Goal: Task Accomplishment & Management: Use online tool/utility

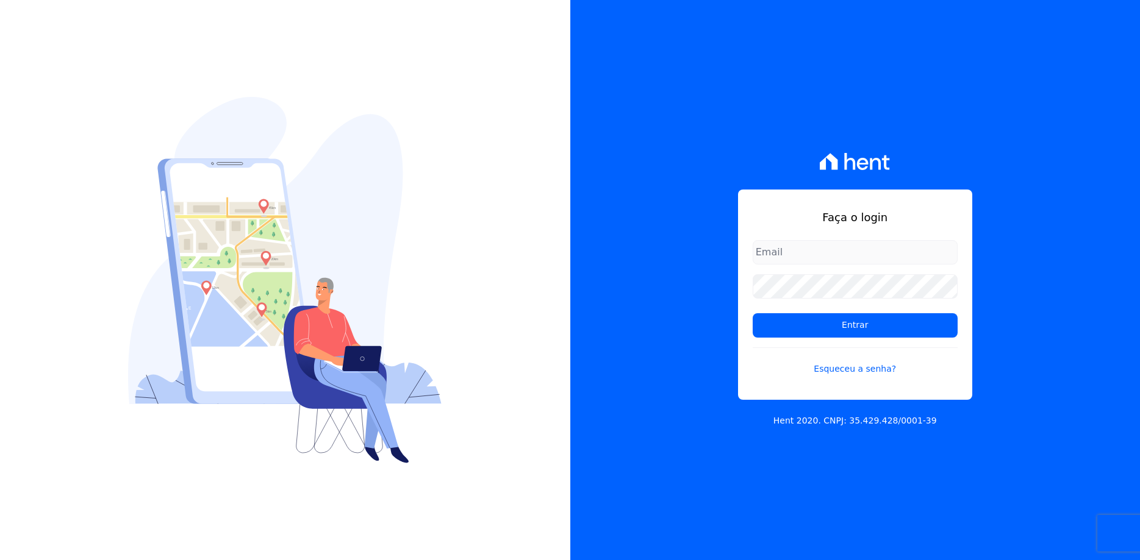
click at [798, 256] on input "email" at bounding box center [855, 252] width 205 height 24
click at [846, 256] on input "email" at bounding box center [855, 252] width 205 height 24
type input "[EMAIL_ADDRESS]"
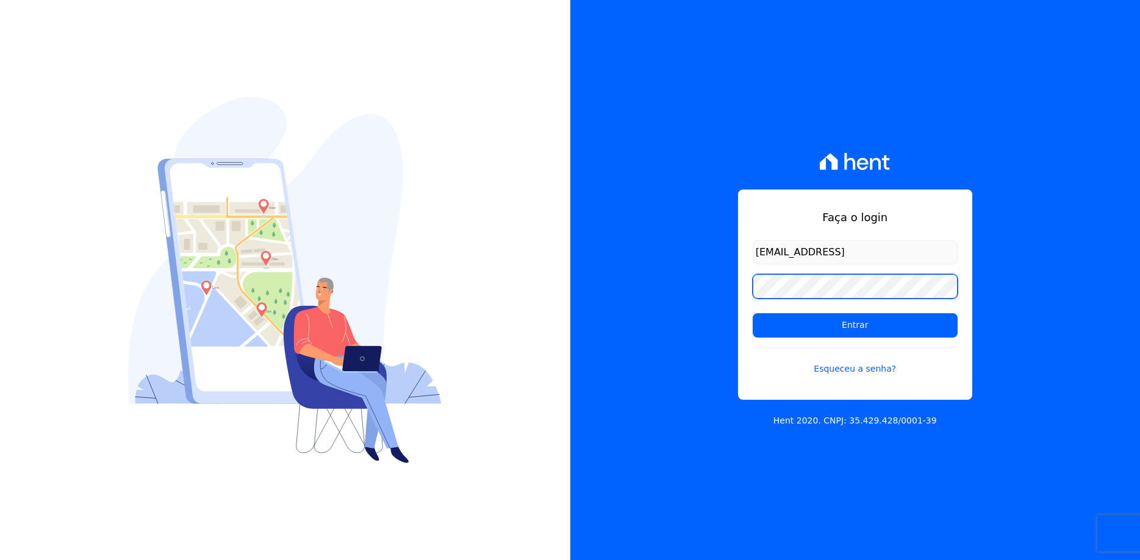
click at [753, 313] on input "Entrar" at bounding box center [855, 325] width 205 height 24
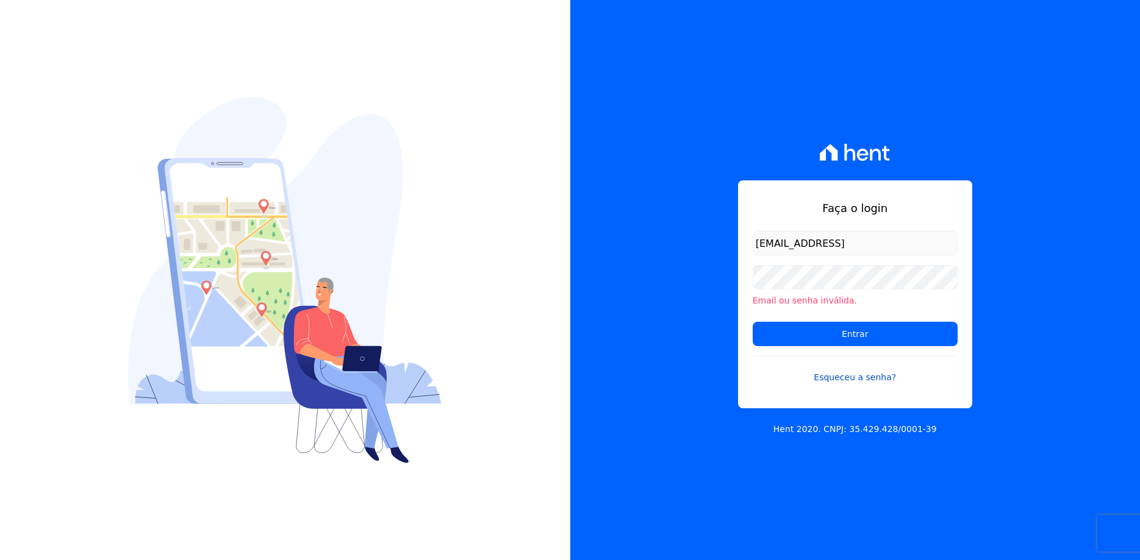
click at [847, 371] on link "Esqueceu a senha?" at bounding box center [855, 370] width 205 height 28
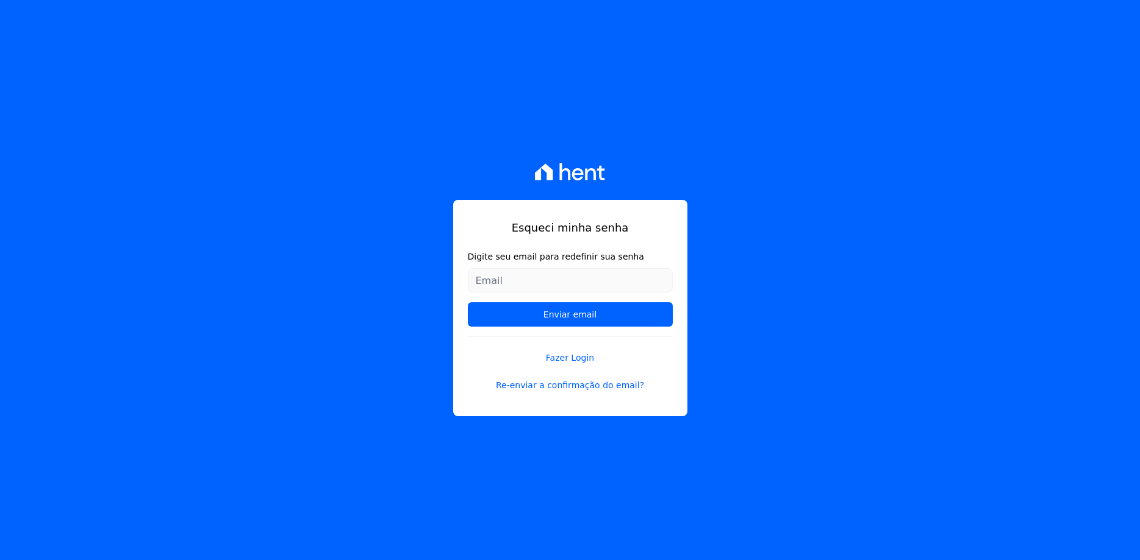
click at [553, 290] on input "Digite seu email para redefinir sua senha" at bounding box center [570, 280] width 205 height 24
type input "re_trujilho@hotmail.com"
click at [468, 302] on input "Enviar email" at bounding box center [570, 314] width 205 height 24
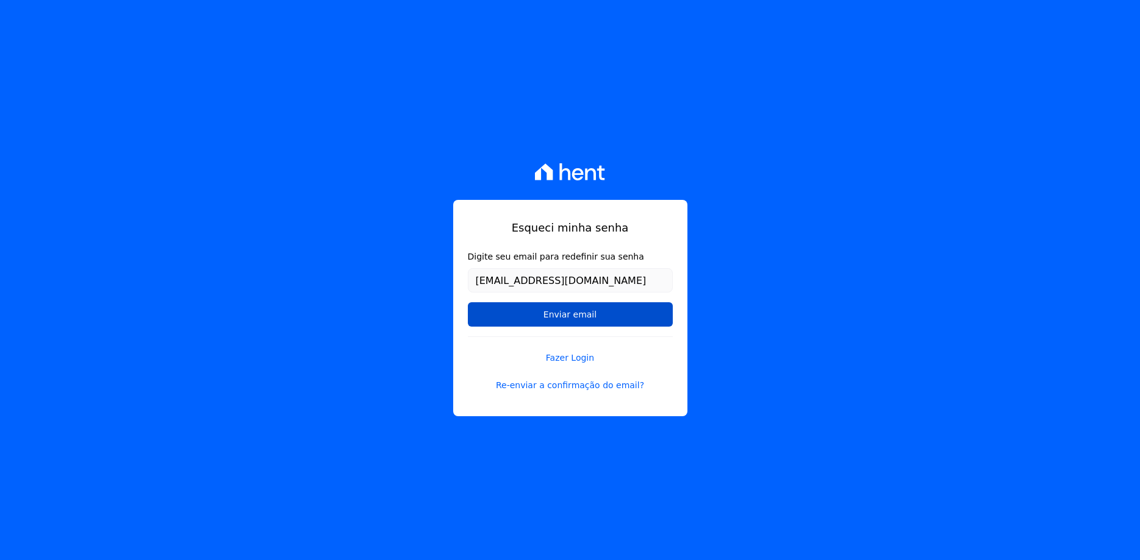
click at [629, 315] on input "Enviar email" at bounding box center [570, 314] width 205 height 24
click at [554, 323] on input "Enviar email" at bounding box center [570, 314] width 205 height 24
click at [578, 315] on input "Enviar email" at bounding box center [570, 314] width 205 height 24
click at [571, 317] on input "Enviar email" at bounding box center [570, 314] width 205 height 24
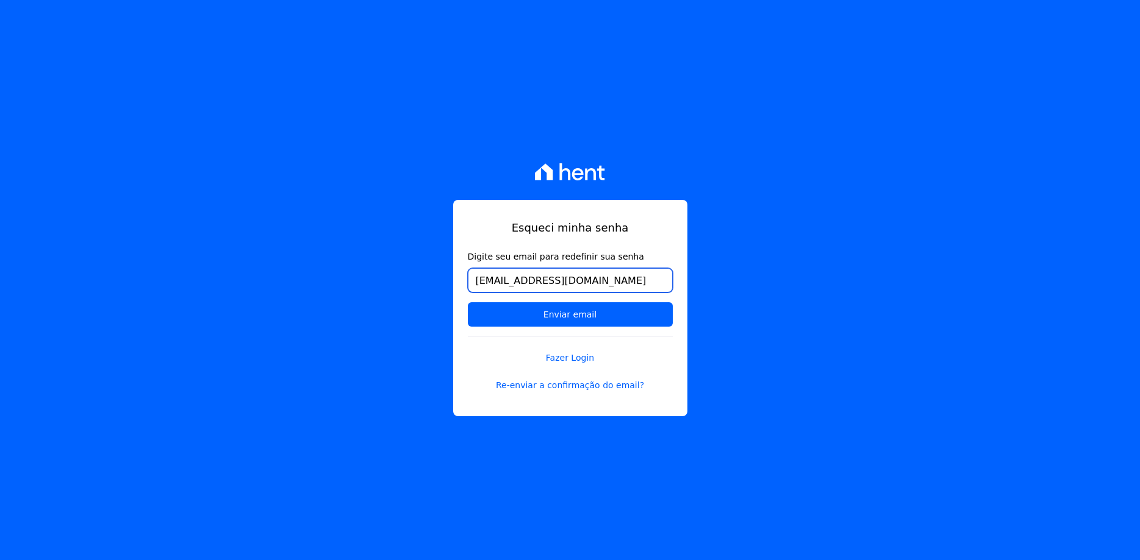
click at [595, 279] on input "[EMAIL_ADDRESS][DOMAIN_NAME]" at bounding box center [570, 280] width 205 height 24
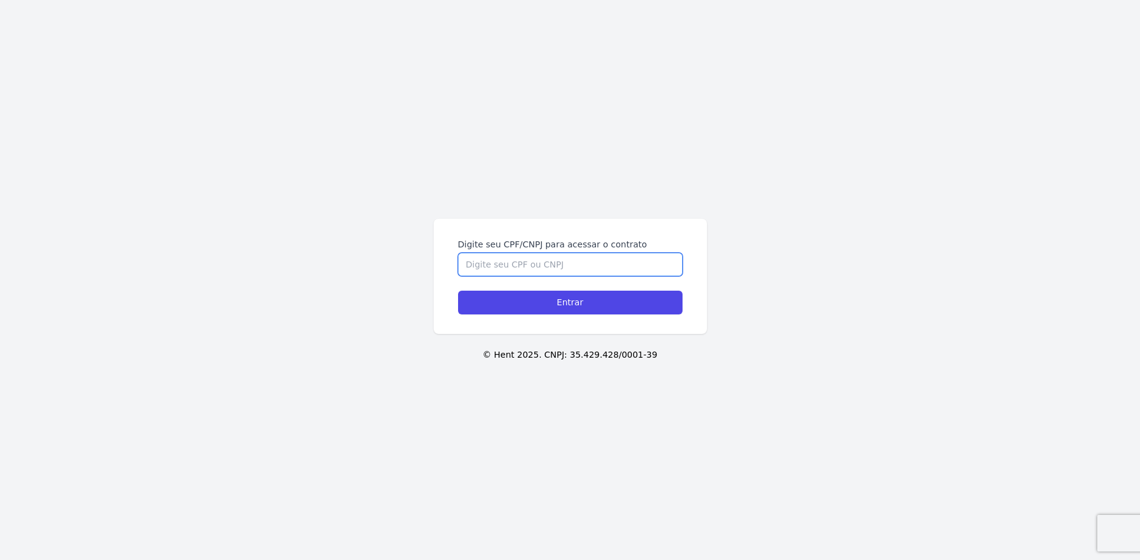
drag, startPoint x: 483, startPoint y: 264, endPoint x: 649, endPoint y: 287, distance: 167.5
click at [503, 265] on input "Digite seu CPF/CNPJ para acessar o contrato" at bounding box center [570, 264] width 224 height 23
type input "35193299806"
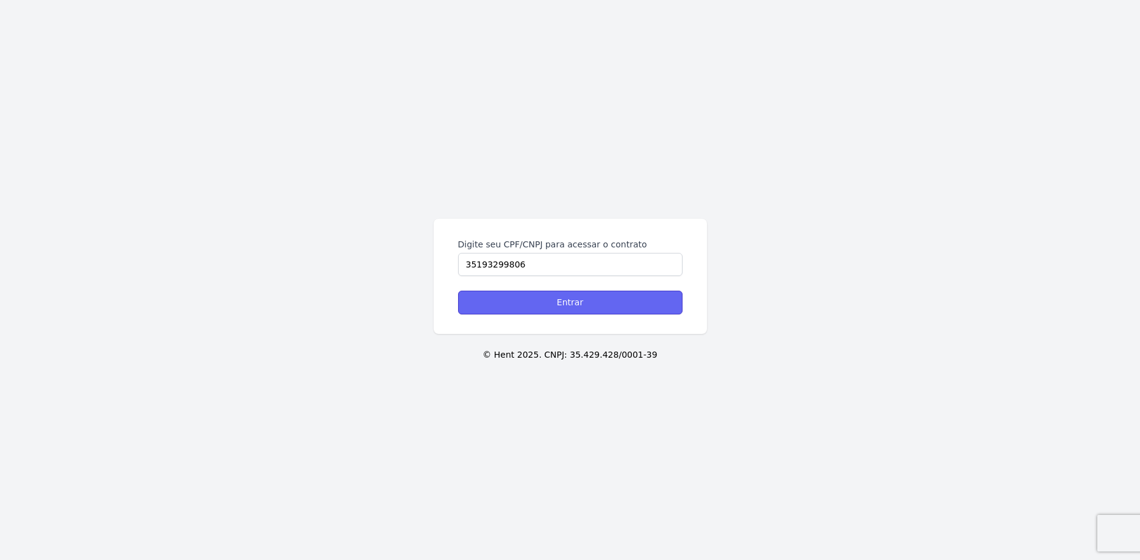
click at [598, 309] on input "Entrar" at bounding box center [570, 303] width 224 height 24
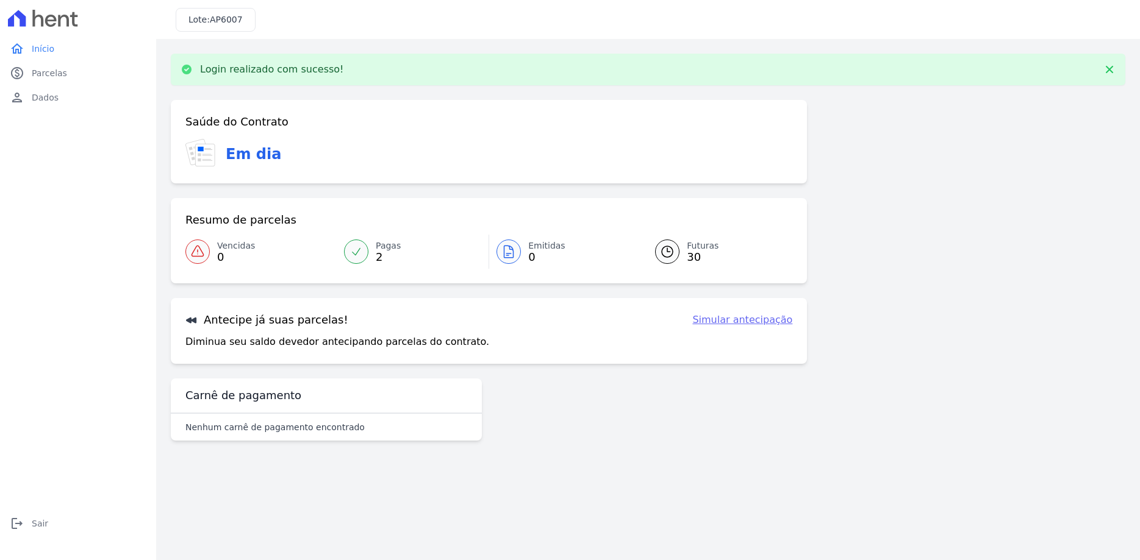
click at [759, 322] on link "Simular antecipação" at bounding box center [742, 320] width 100 height 15
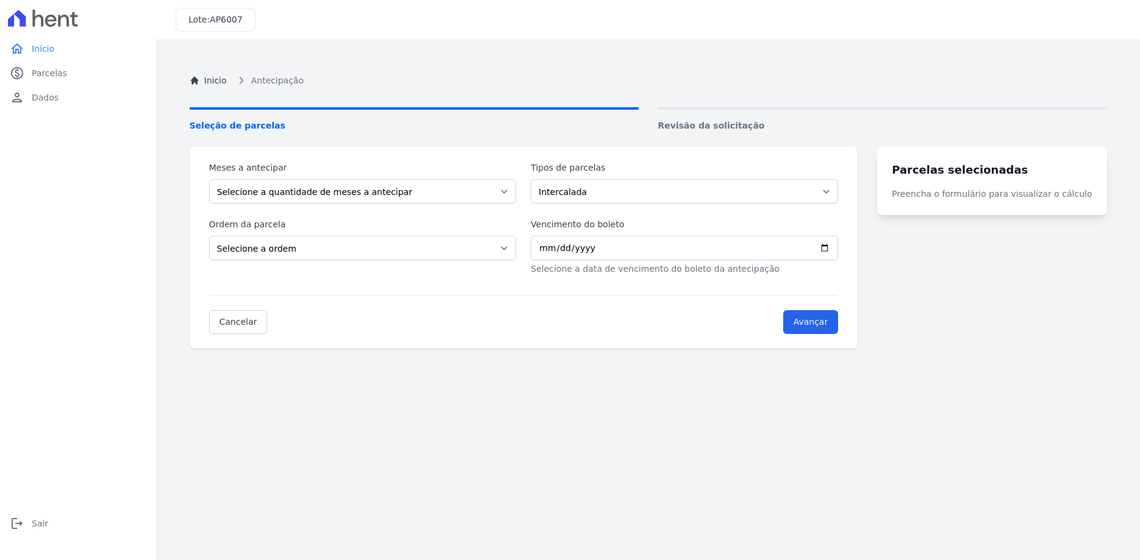
click at [290, 204] on div "Meses a antecipar Selecione a quantidade de meses a antecipar 1 2 3 4 5 6 7 8 9…" at bounding box center [523, 219] width 629 height 114
click at [209, 179] on select "Selecione a quantidade de meses a antecipar 1 2 3 4 5 6 7 8 9 10 11 12 13 14 15…" at bounding box center [362, 191] width 307 height 24
select select "1"
click option "1" at bounding box center [0, 0] width 0 height 0
click at [209, 236] on select "Selecione a ordem Últimas parcelas Primeiras parcelas" at bounding box center [362, 248] width 307 height 24
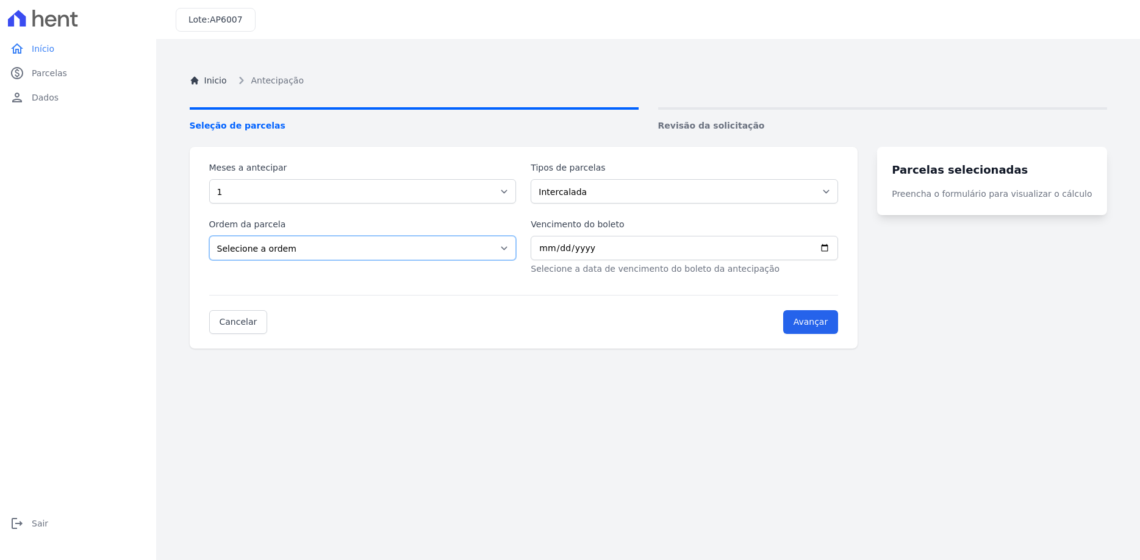
select select "beginning"
click option "Primeiras parcelas" at bounding box center [0, 0] width 0 height 0
click at [838, 248] on input "Vencimento do boleto" at bounding box center [684, 248] width 307 height 24
click at [838, 249] on input "Vencimento do boleto" at bounding box center [684, 248] width 307 height 24
type input "2025-09-08"
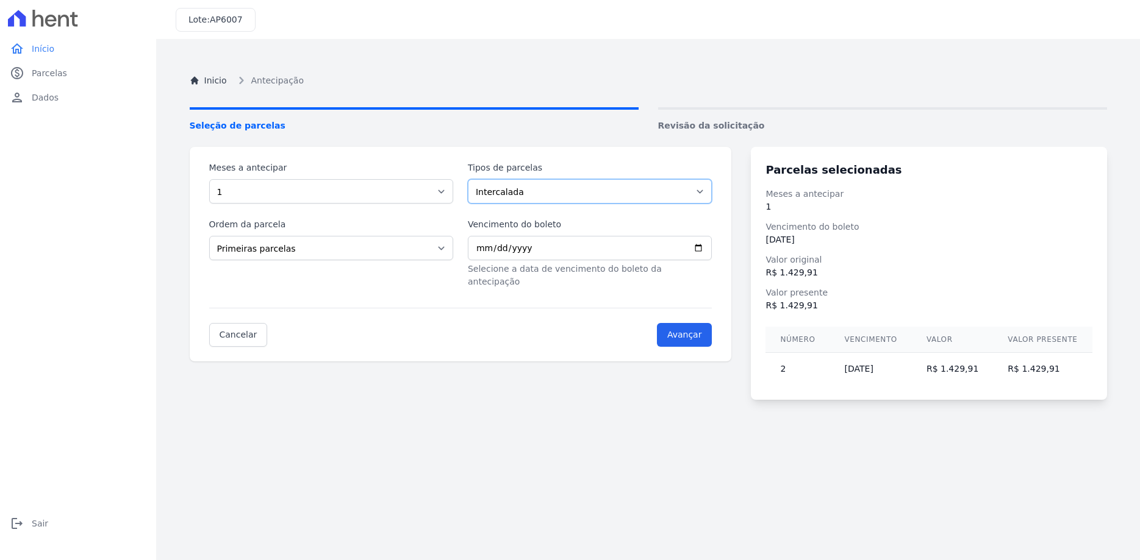
click at [468, 179] on select "Intercalada Sinal Parcela Normal" at bounding box center [590, 191] width 244 height 24
select select "standard"
click option "Parcela Normal" at bounding box center [0, 0] width 0 height 0
click at [720, 324] on input "Avançar" at bounding box center [692, 335] width 55 height 24
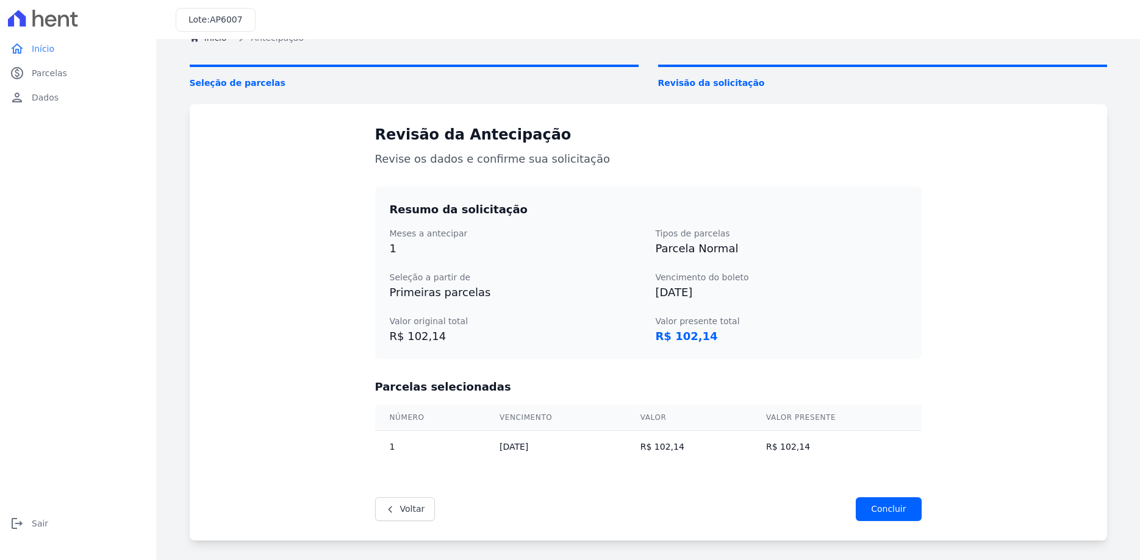
scroll to position [68, 0]
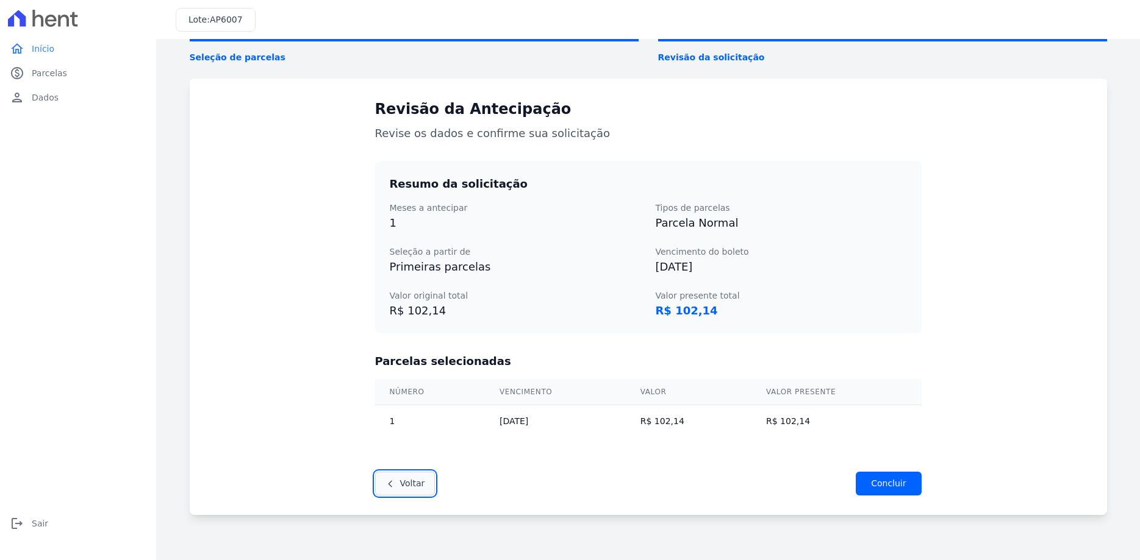
click at [392, 481] on icon at bounding box center [390, 484] width 10 height 10
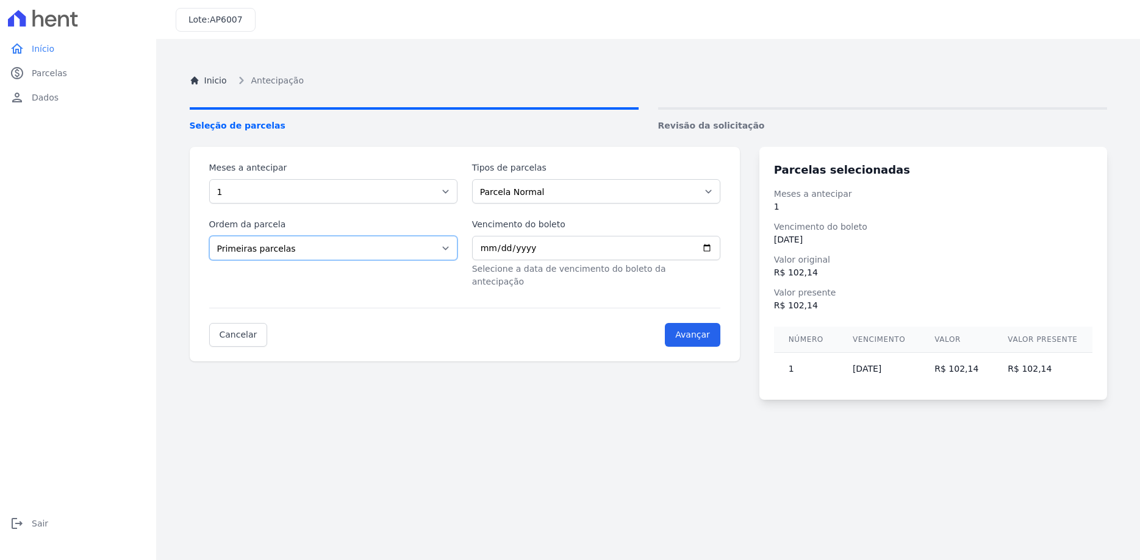
click at [209, 236] on select "Últimas parcelas Primeiras parcelas" at bounding box center [333, 248] width 248 height 24
select select "ending"
click option "Últimas parcelas" at bounding box center [0, 0] width 0 height 0
click at [720, 323] on input "Avançar" at bounding box center [692, 335] width 55 height 24
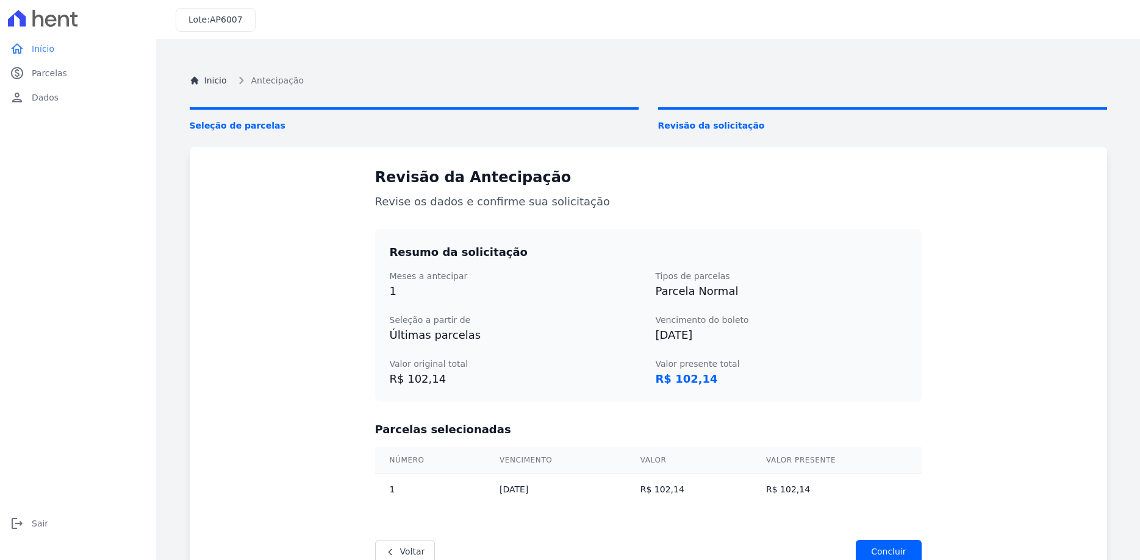
scroll to position [68, 0]
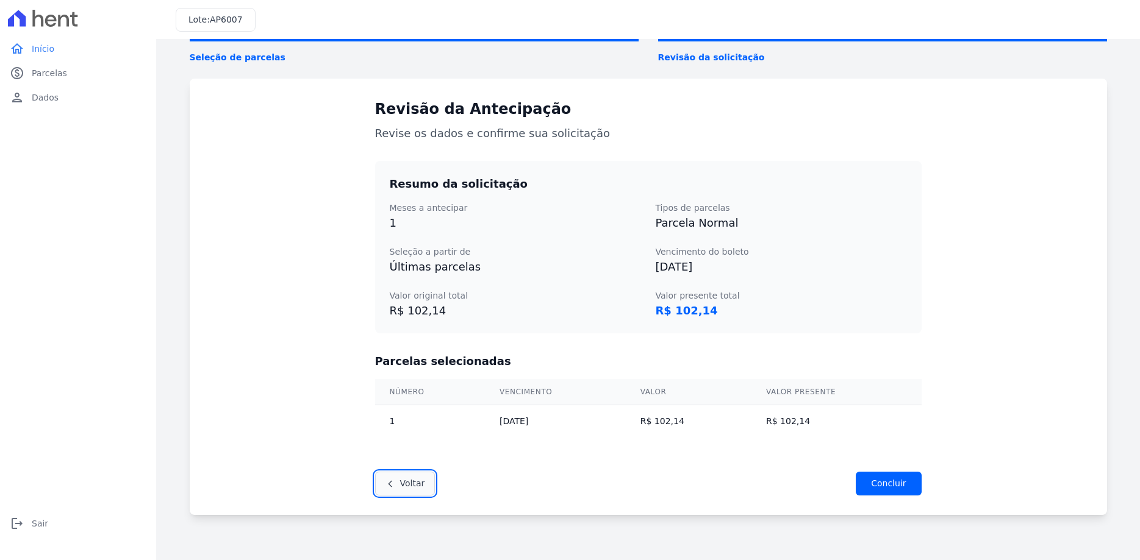
click at [405, 481] on link "Voltar" at bounding box center [405, 484] width 60 height 24
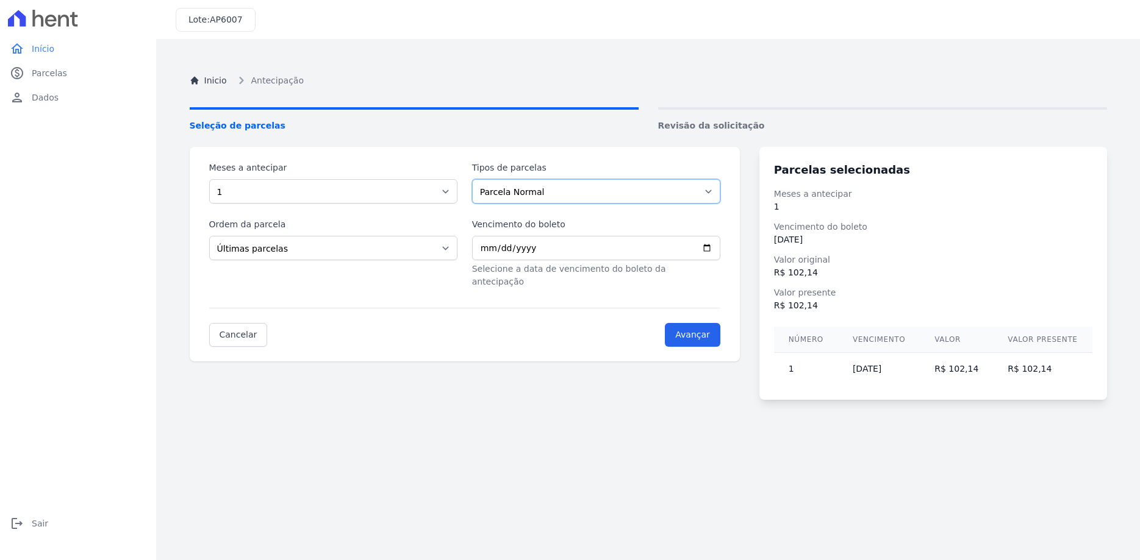
click at [472, 179] on select "Intercalada Sinal Parcela Normal" at bounding box center [596, 191] width 248 height 24
select select "down_payment"
click option "Sinal" at bounding box center [0, 0] width 0 height 0
click at [710, 326] on input "Avançar" at bounding box center [684, 335] width 55 height 24
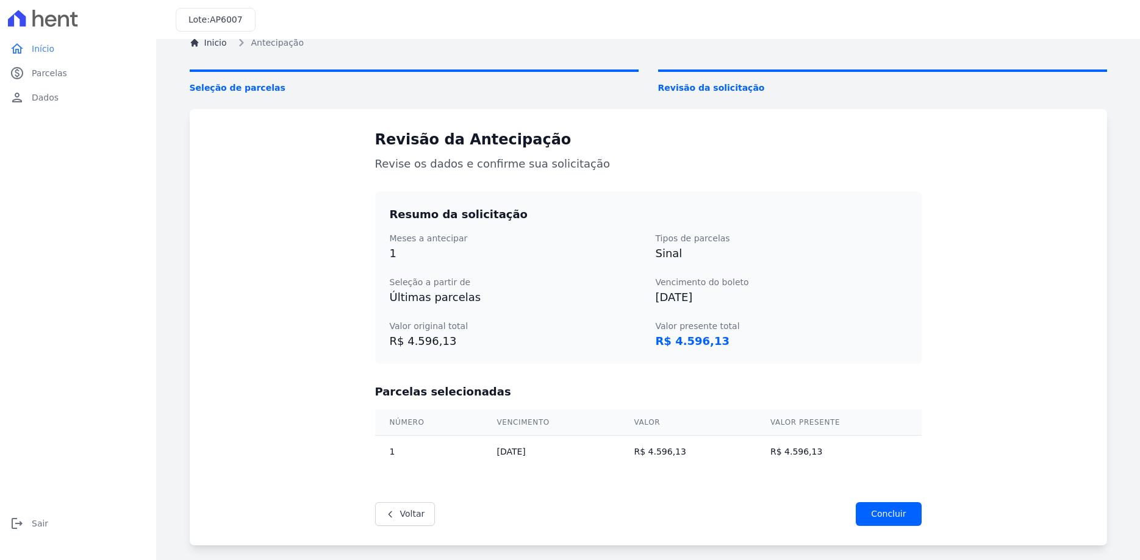
scroll to position [68, 0]
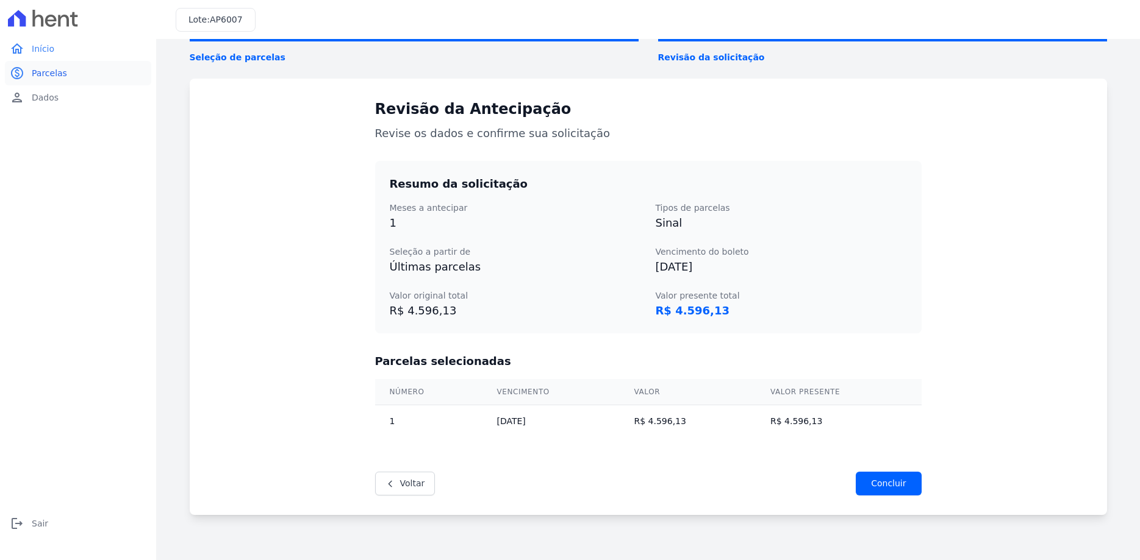
click at [52, 76] on span "Parcelas" at bounding box center [49, 73] width 35 height 12
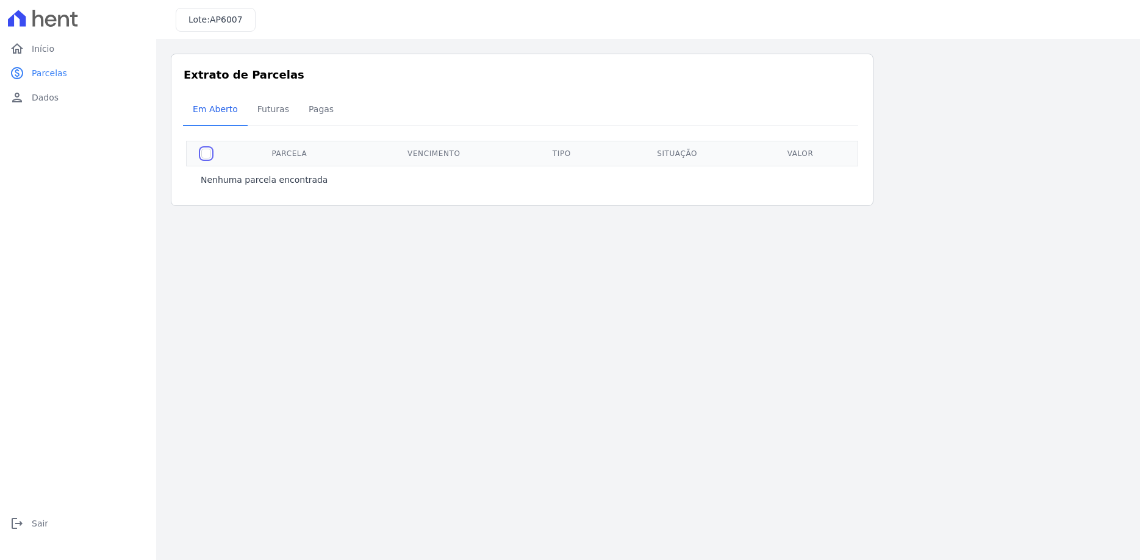
click at [207, 152] on input "checkbox" at bounding box center [206, 154] width 10 height 10
checkbox input "true"
click at [263, 119] on span "Futuras" at bounding box center [273, 109] width 46 height 24
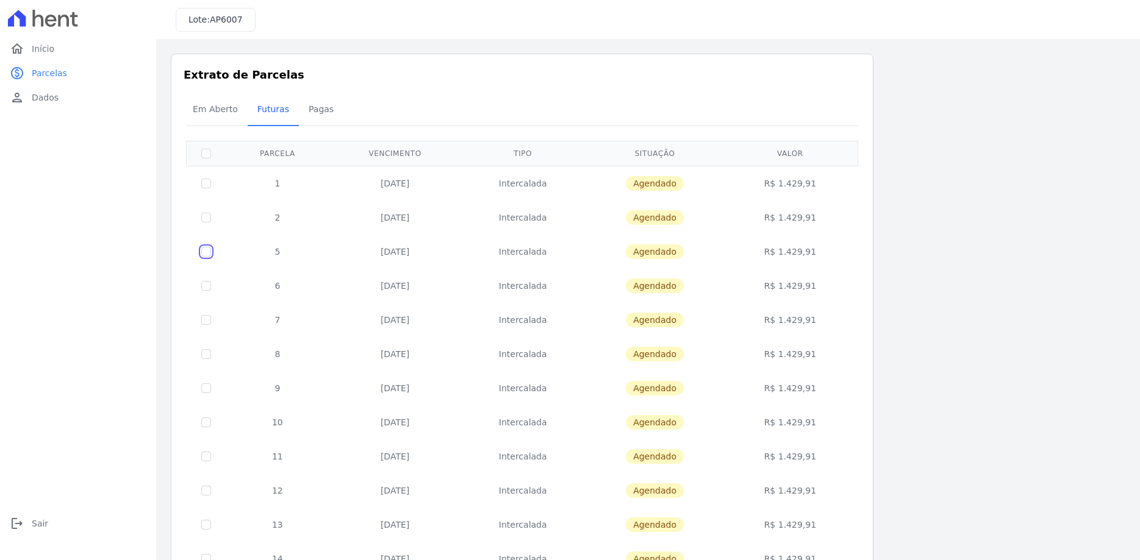
click at [202, 188] on input "checkbox" at bounding box center [206, 184] width 10 height 10
checkbox input "true"
click at [672, 254] on span "Agendado" at bounding box center [655, 252] width 58 height 15
click at [648, 254] on span "Agendado" at bounding box center [655, 252] width 58 height 15
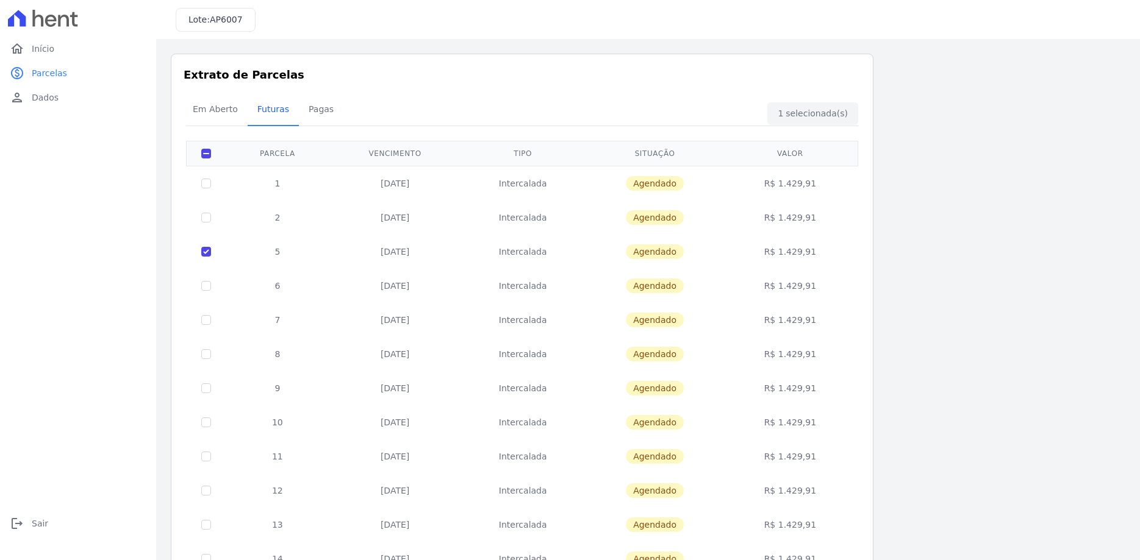
drag, startPoint x: 523, startPoint y: 260, endPoint x: 394, endPoint y: 265, distance: 128.8
click at [520, 262] on td "Intercalada" at bounding box center [522, 252] width 124 height 34
click at [394, 265] on td "15/12/2025" at bounding box center [395, 252] width 132 height 34
drag, startPoint x: 825, startPoint y: 254, endPoint x: 201, endPoint y: 254, distance: 623.9
click at [202, 254] on tr "5 15/12/2025 Intercalada Agendado R$ 1.429,91" at bounding box center [522, 252] width 671 height 34
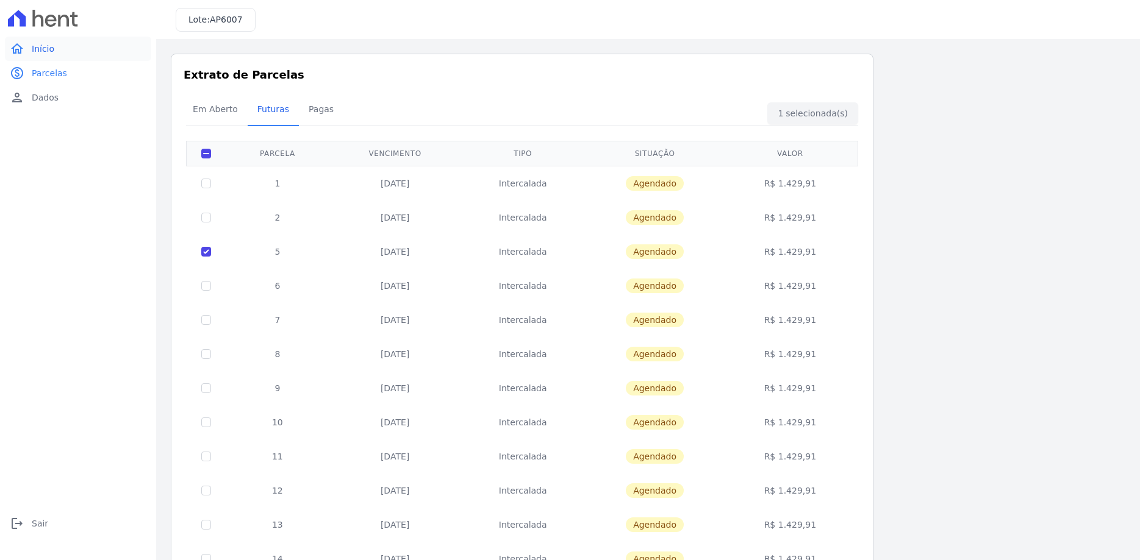
click at [15, 51] on icon "home" at bounding box center [17, 48] width 15 height 15
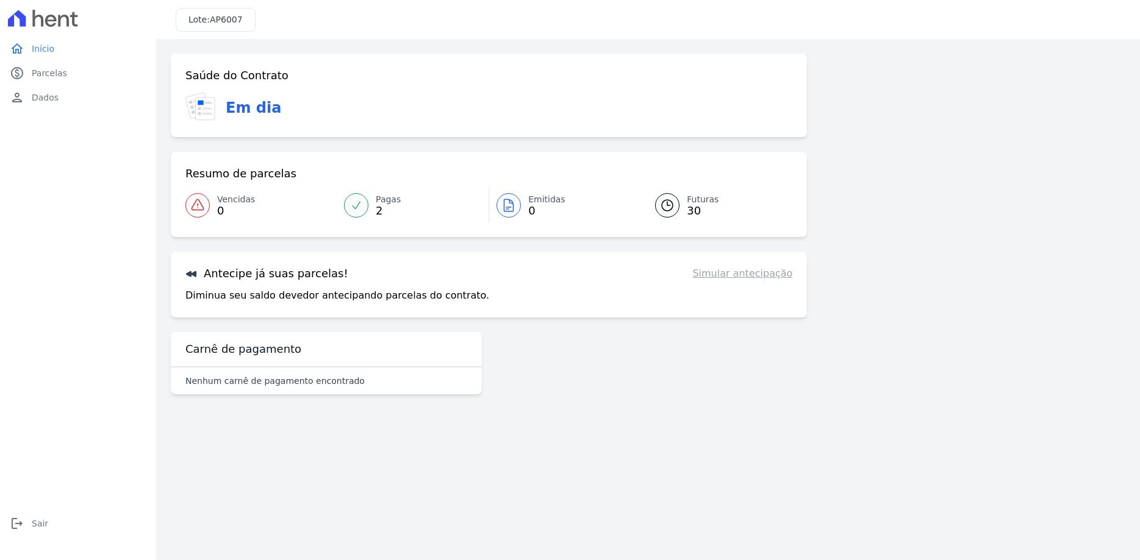
click at [758, 274] on link "Simular antecipação" at bounding box center [742, 273] width 100 height 15
drag, startPoint x: 746, startPoint y: 275, endPoint x: 690, endPoint y: 277, distance: 56.1
click at [745, 275] on link "Simular antecipação" at bounding box center [742, 273] width 100 height 15
click at [724, 275] on link "Simular antecipação" at bounding box center [742, 273] width 100 height 15
click at [760, 279] on link "Simular antecipação" at bounding box center [742, 273] width 100 height 15
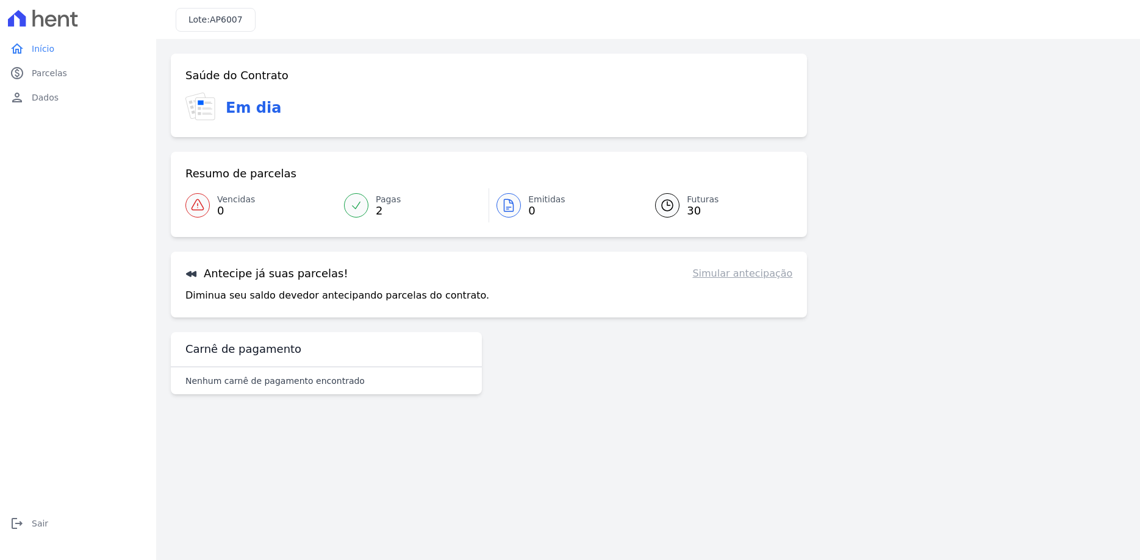
click at [226, 109] on h3 "Em dia" at bounding box center [253, 108] width 55 height 22
click at [48, 76] on span "Parcelas" at bounding box center [49, 73] width 35 height 12
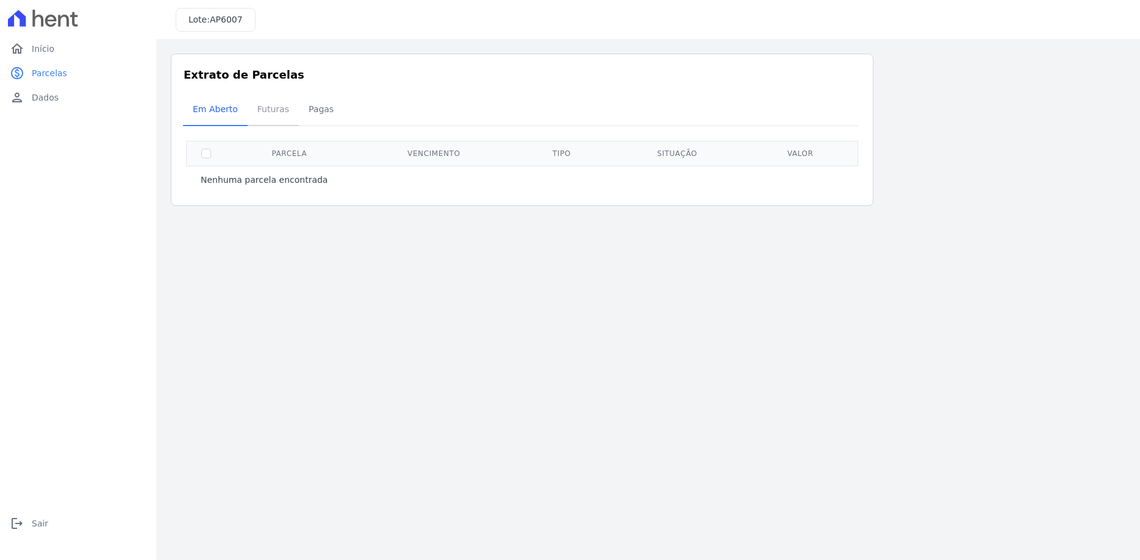
click at [270, 104] on span "Futuras" at bounding box center [273, 109] width 46 height 24
click at [304, 109] on span "Pagas" at bounding box center [321, 109] width 40 height 24
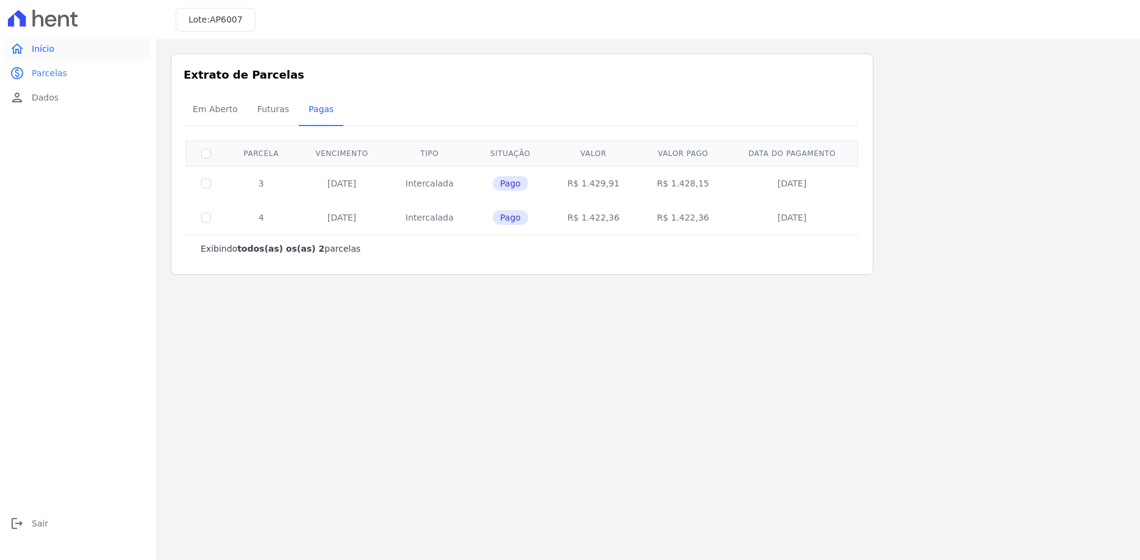
click at [37, 46] on span "Início" at bounding box center [43, 49] width 23 height 12
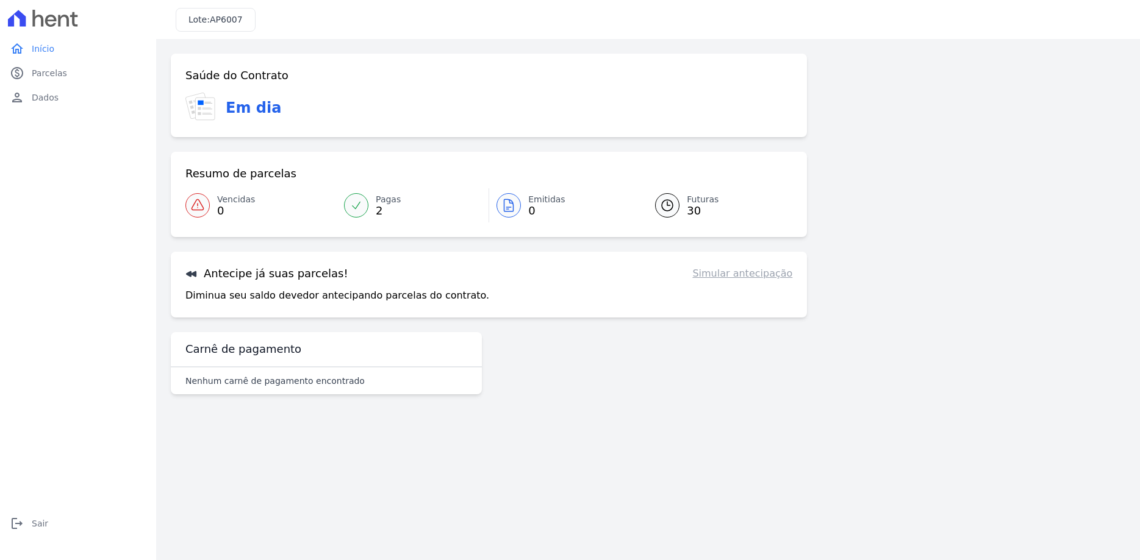
click at [740, 274] on link "Simular antecipação" at bounding box center [742, 273] width 100 height 15
click at [235, 277] on h3 "Antecipe já suas parcelas!" at bounding box center [266, 273] width 163 height 15
click at [233, 295] on p "Diminua seu saldo devedor antecipando parcelas do contrato." at bounding box center [337, 295] width 304 height 15
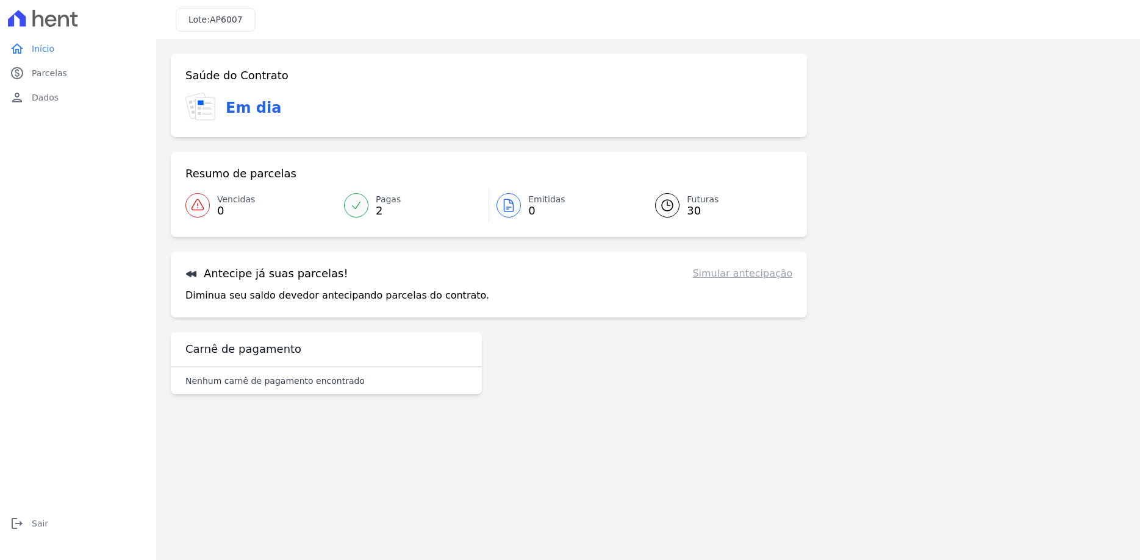
click at [199, 20] on h3 "Lote: AP6007" at bounding box center [215, 19] width 54 height 13
click at [40, 53] on span "Início" at bounding box center [43, 49] width 23 height 12
